Goal: Task Accomplishment & Management: Complete application form

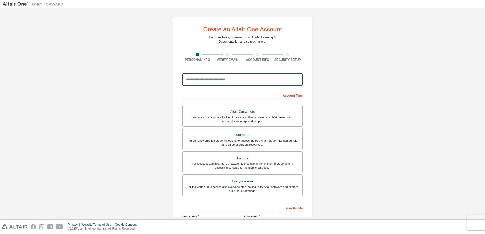
click at [221, 79] on input "email" at bounding box center [242, 80] width 120 height 12
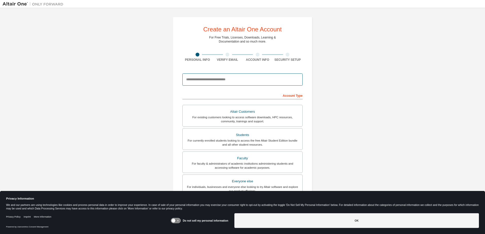
click at [221, 79] on input "email" at bounding box center [242, 80] width 120 height 12
paste input "**********"
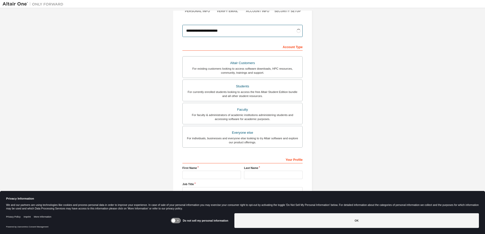
scroll to position [51, 0]
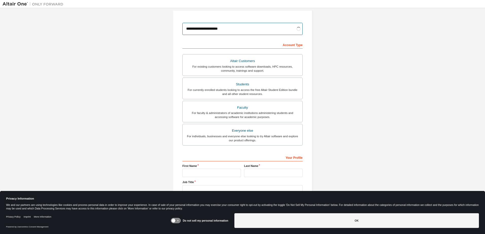
type input "**********"
click at [264, 88] on div "For currently enrolled students looking to access the free Altair Student Editi…" at bounding box center [243, 92] width 114 height 8
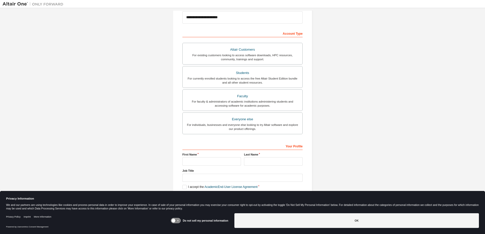
scroll to position [63, 0]
click at [181, 218] on icon at bounding box center [176, 220] width 10 height 5
click at [289, 221] on button "OK" at bounding box center [356, 221] width 245 height 15
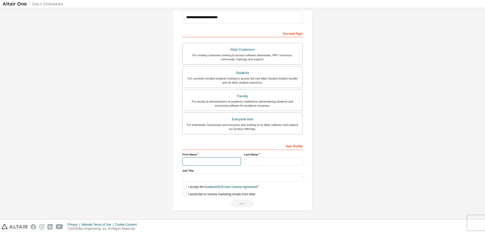
click at [197, 158] on input "text" at bounding box center [211, 162] width 59 height 8
type input "****"
click at [258, 158] on input "text" at bounding box center [273, 162] width 59 height 8
type input "*"
click at [211, 173] on div "Job Title" at bounding box center [242, 175] width 120 height 13
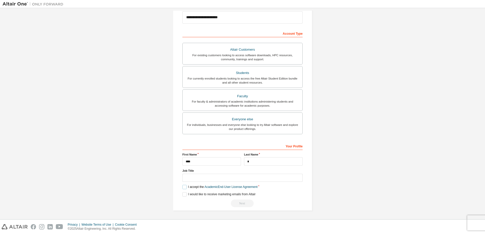
click at [184, 189] on label "I accept the Academic End-User License Agreement" at bounding box center [219, 187] width 75 height 4
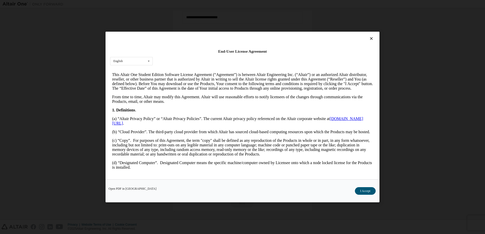
scroll to position [76, 0]
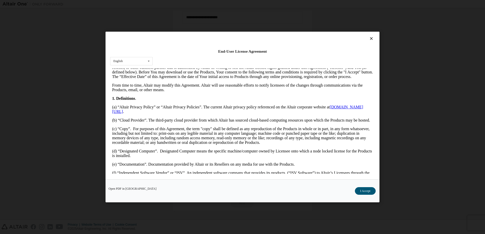
click at [360, 192] on button "I Accept" at bounding box center [365, 192] width 21 height 8
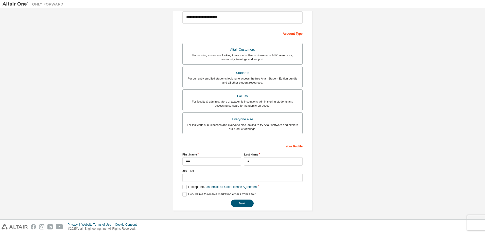
click at [240, 204] on button "Next" at bounding box center [242, 204] width 23 height 8
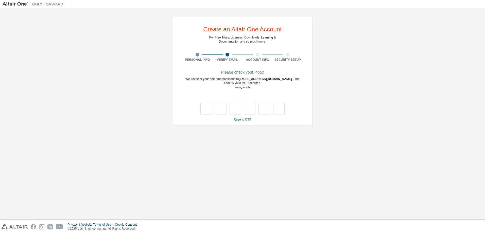
click at [207, 112] on input "text" at bounding box center [205, 109] width 11 height 12
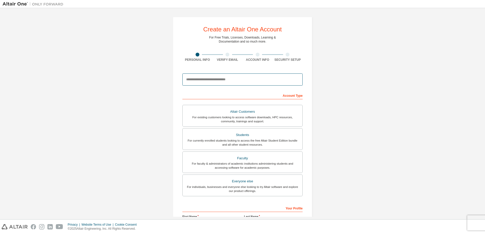
click at [220, 81] on input "email" at bounding box center [242, 80] width 120 height 12
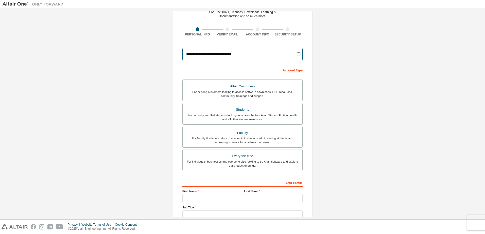
type input "**********"
click at [262, 113] on div "For currently enrolled students looking to access the free Altair Student Editi…" at bounding box center [243, 117] width 114 height 8
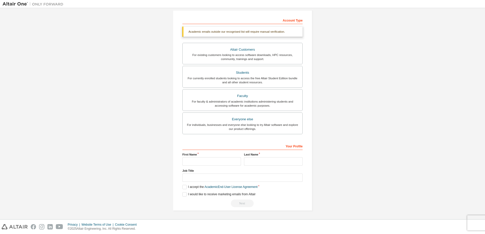
scroll to position [81, 0]
click at [201, 161] on input "text" at bounding box center [211, 162] width 59 height 8
type input "****"
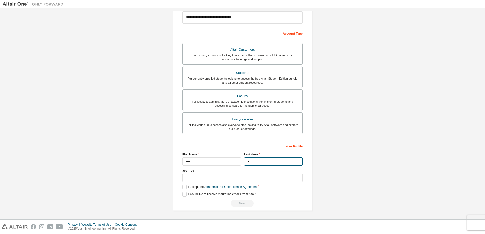
scroll to position [63, 0]
type input "*"
click at [180, 187] on div "**********" at bounding box center [243, 83] width 140 height 257
click at [183, 188] on label "I accept the Academic End-User License Agreement" at bounding box center [219, 187] width 75 height 4
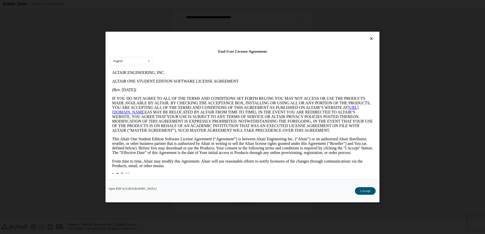
scroll to position [0, 0]
click at [363, 190] on button "I Accept" at bounding box center [365, 192] width 21 height 8
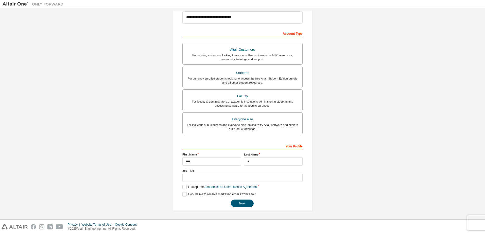
click at [248, 201] on button "Next" at bounding box center [242, 204] width 23 height 8
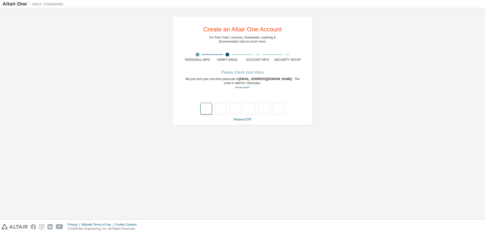
click at [211, 109] on input "text" at bounding box center [205, 109] width 11 height 12
type input "*"
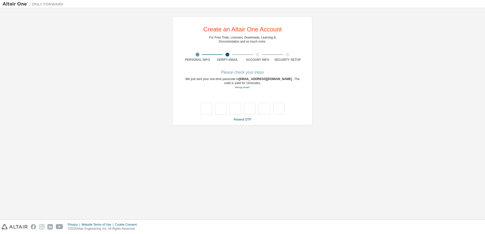
type input "*"
